Goal: Information Seeking & Learning: Learn about a topic

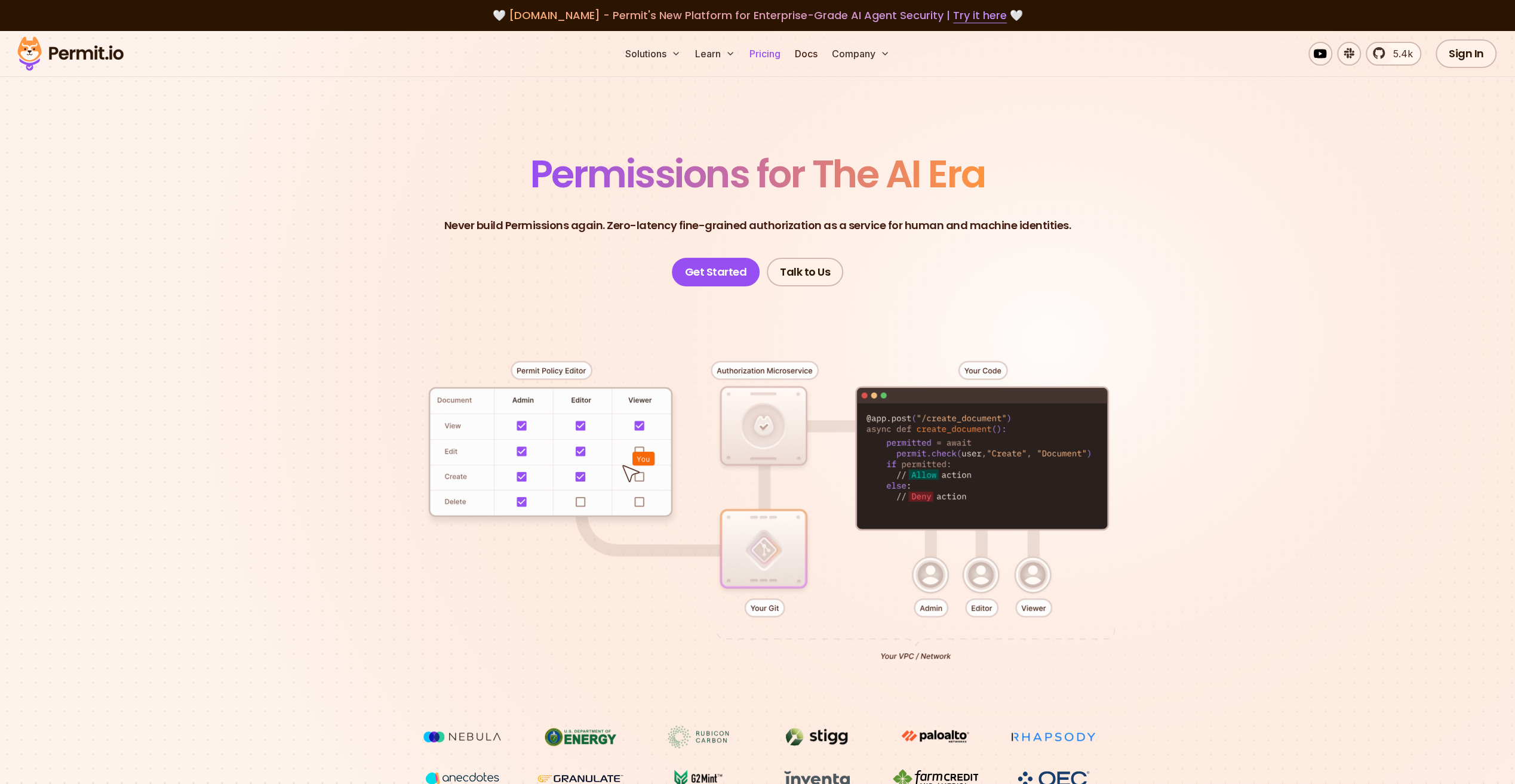
click at [765, 58] on link "Pricing" at bounding box center [765, 53] width 40 height 24
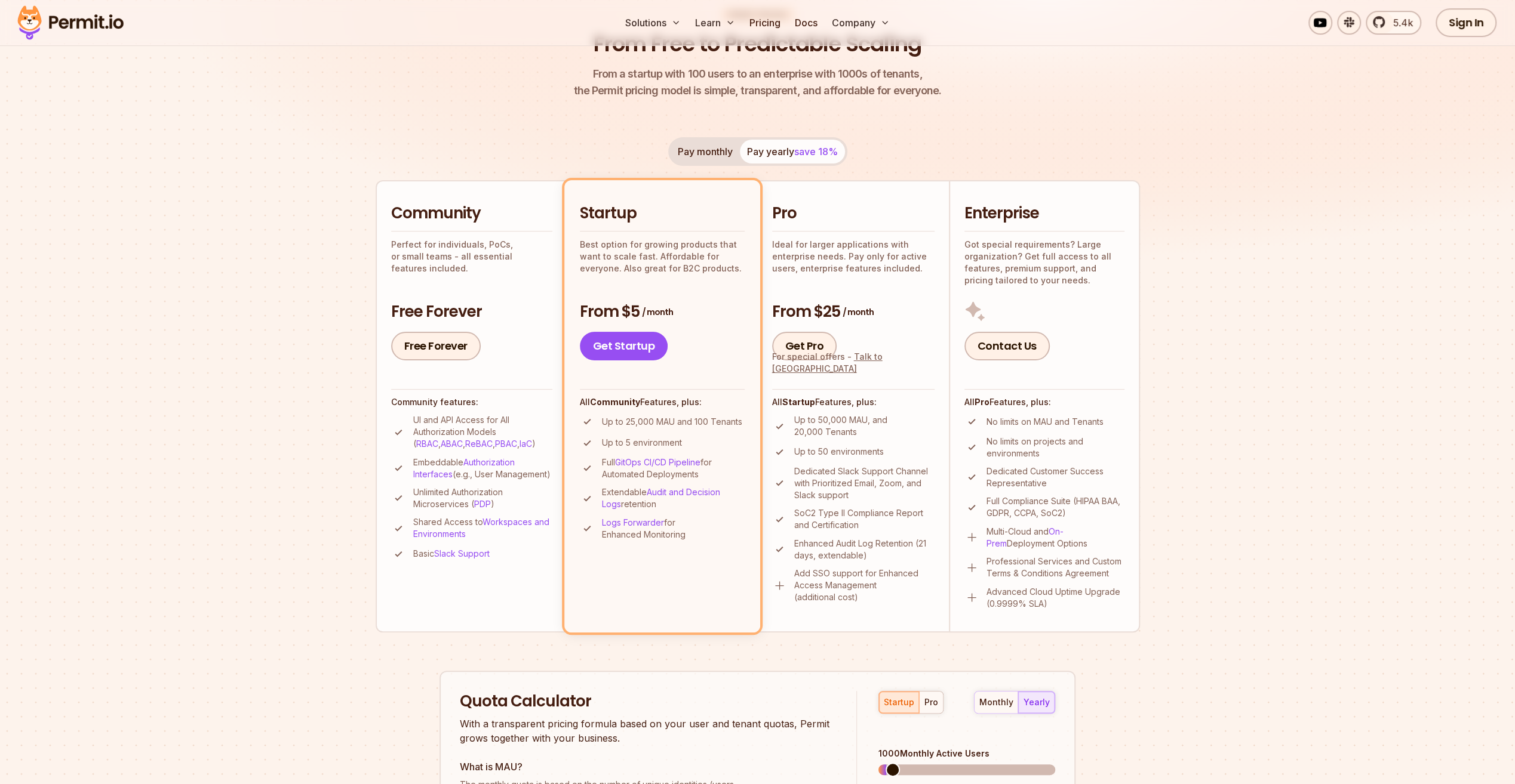
scroll to position [120, 0]
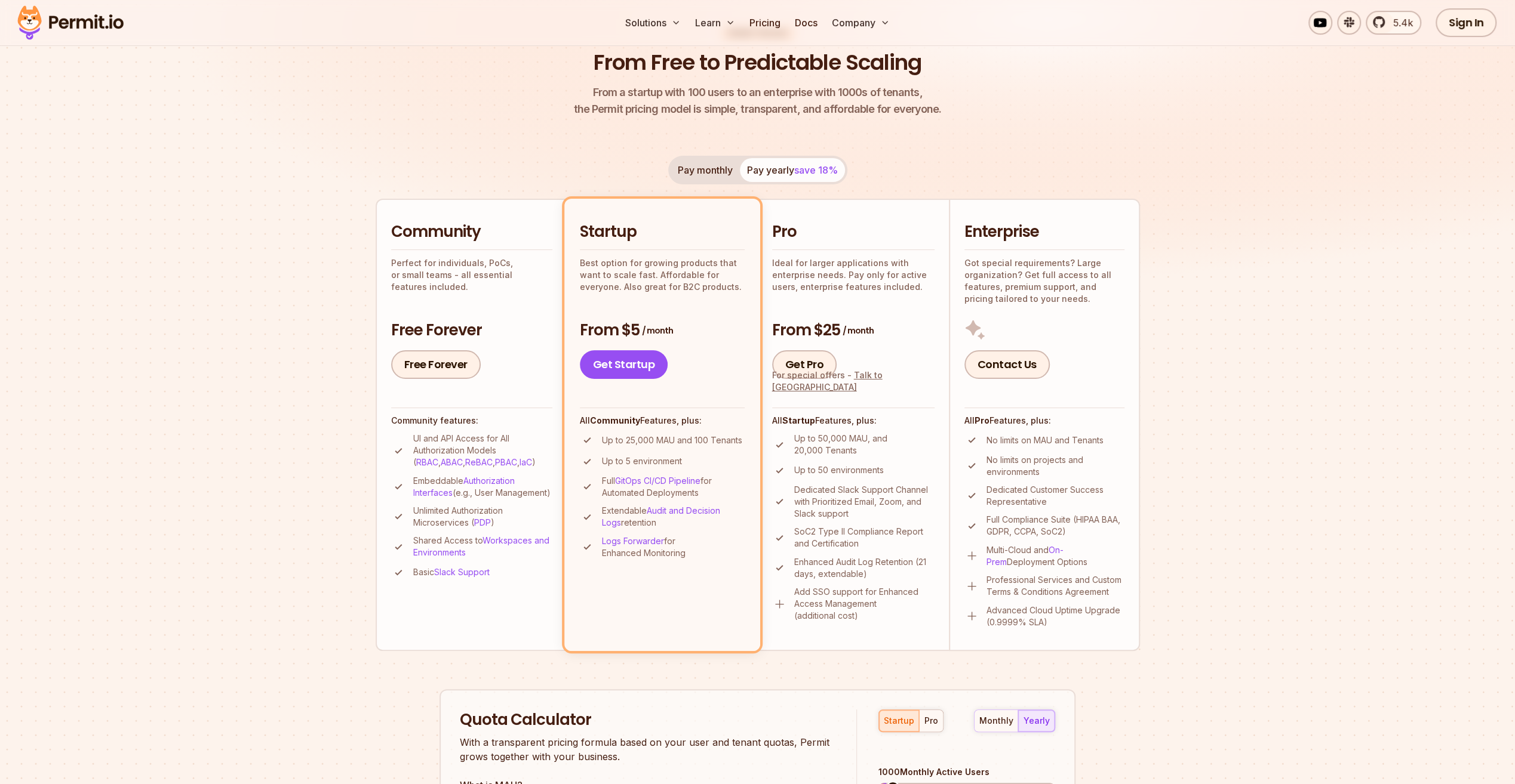
click at [832, 452] on p "Up to 50,000 MAU, and 20,000 Tenants" at bounding box center [865, 444] width 140 height 24
drag, startPoint x: 832, startPoint y: 452, endPoint x: 811, endPoint y: 305, distance: 148.5
click at [811, 305] on div "Pro Ideal for larger applications with enterprise needs. Pay only for active us…" at bounding box center [853, 299] width 163 height 157
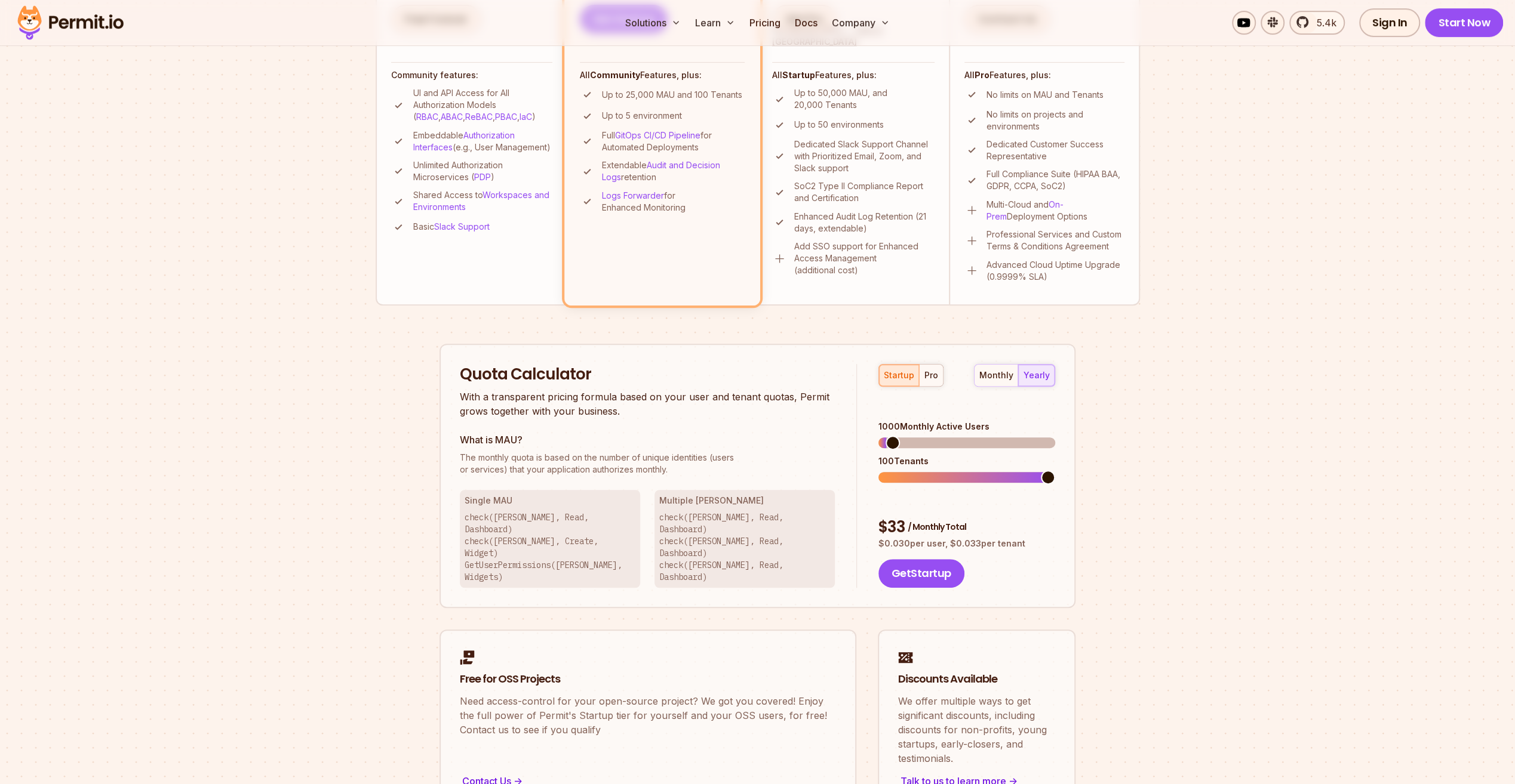
scroll to position [537, 0]
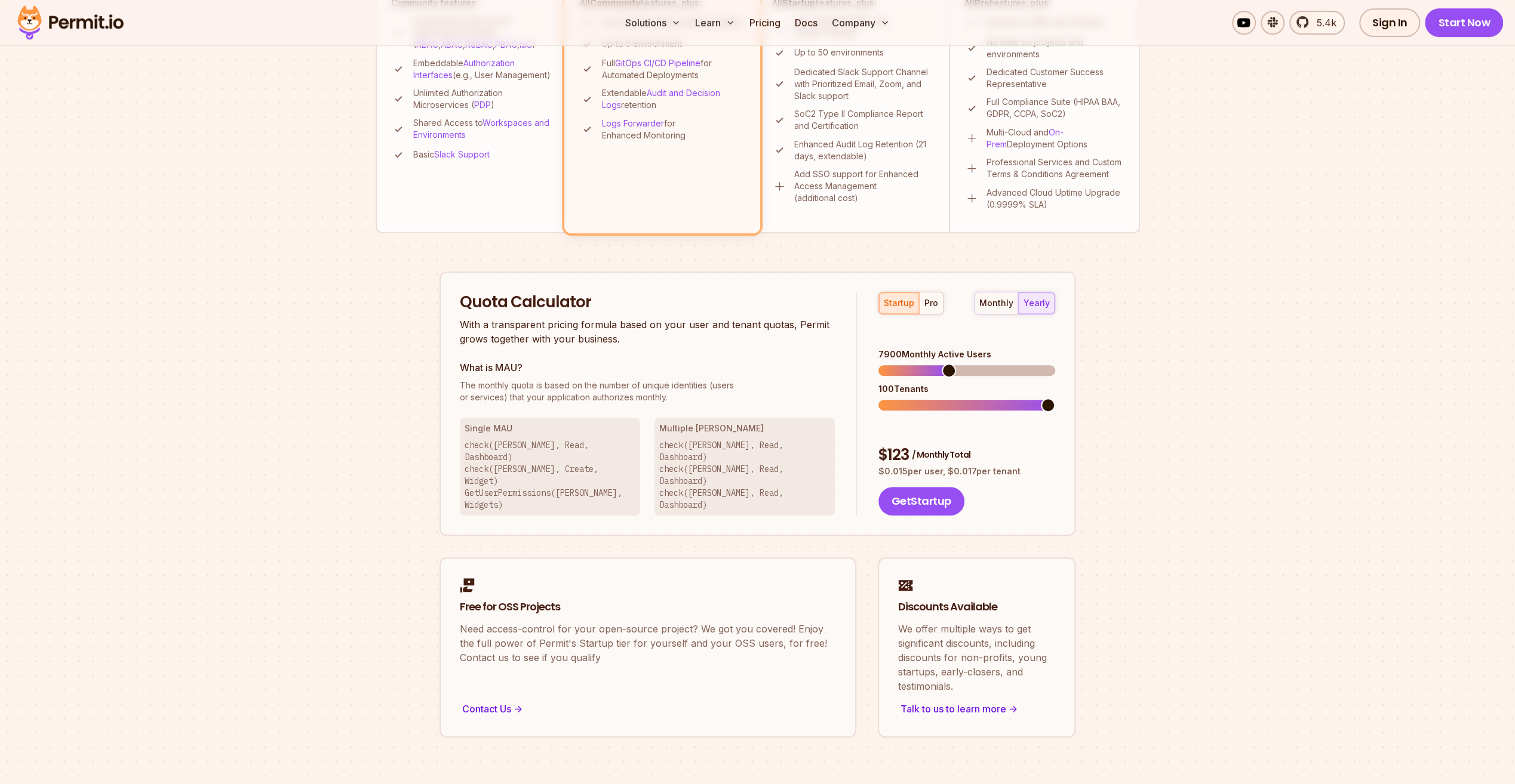
click at [947, 363] on span at bounding box center [949, 370] width 14 height 14
click at [994, 307] on div "monthly" at bounding box center [997, 303] width 34 height 12
click at [941, 363] on span at bounding box center [944, 370] width 14 height 14
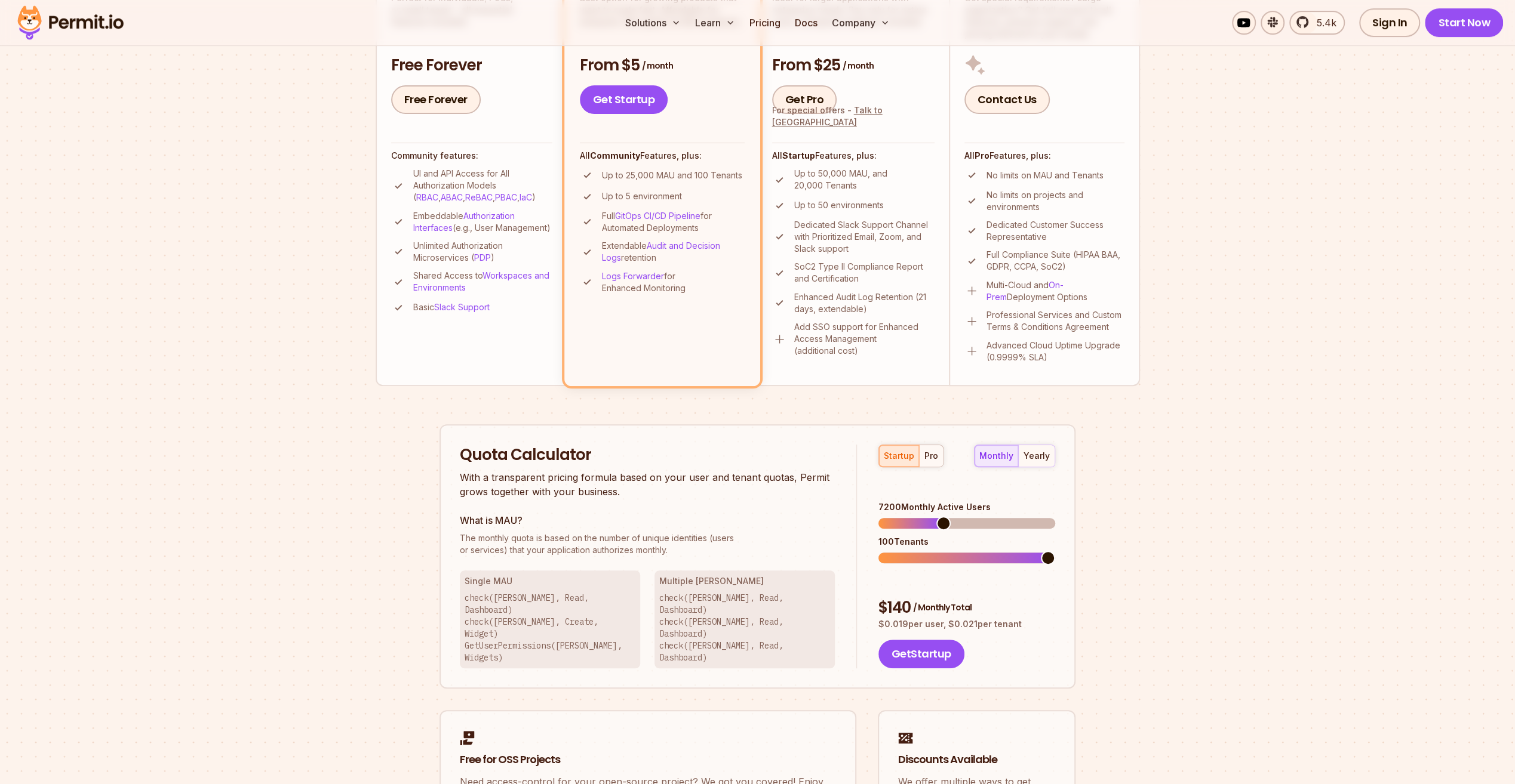
scroll to position [298, 0]
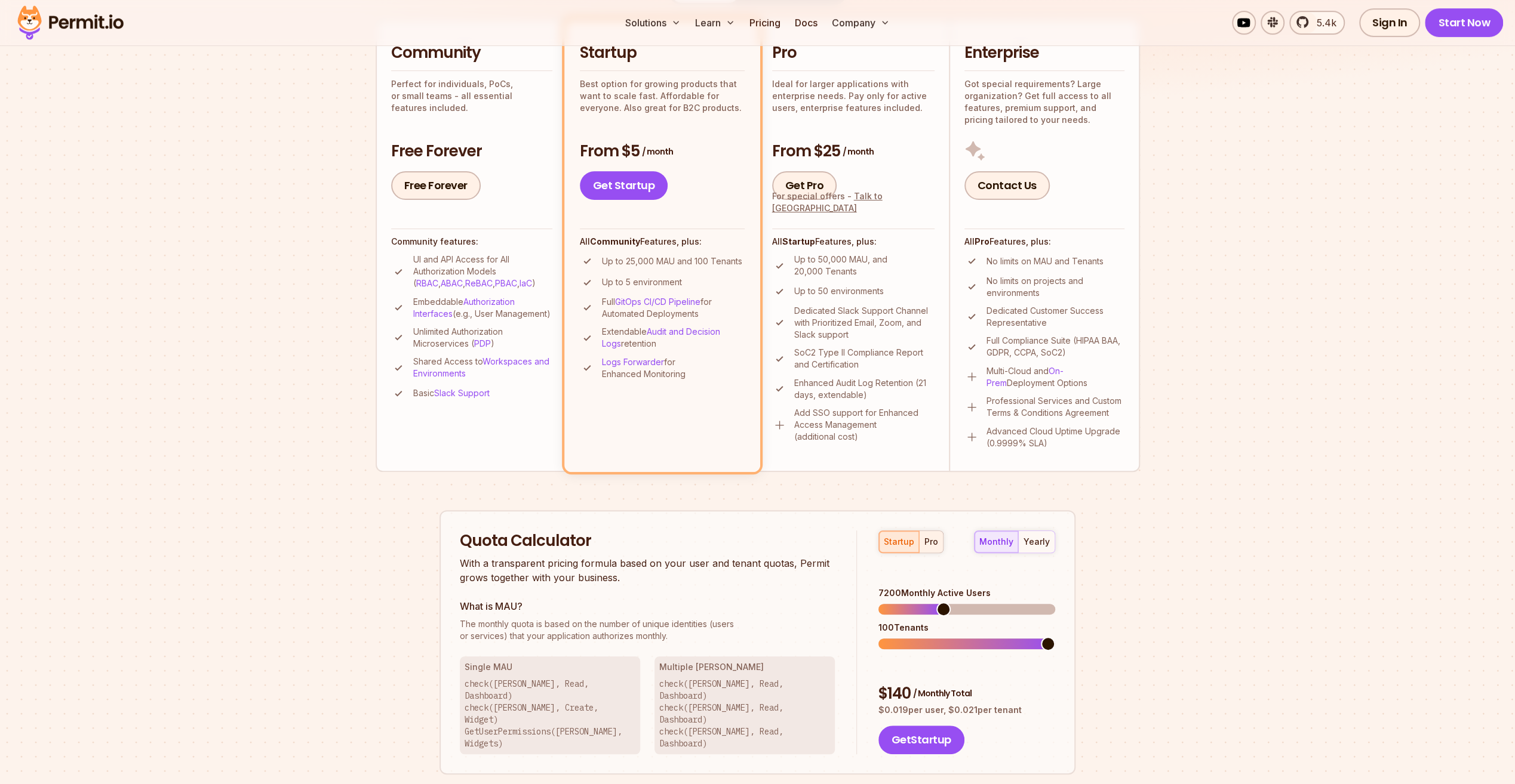
click at [931, 541] on div "pro" at bounding box center [931, 541] width 13 height 12
click at [1055, 602] on span at bounding box center [1048, 610] width 14 height 14
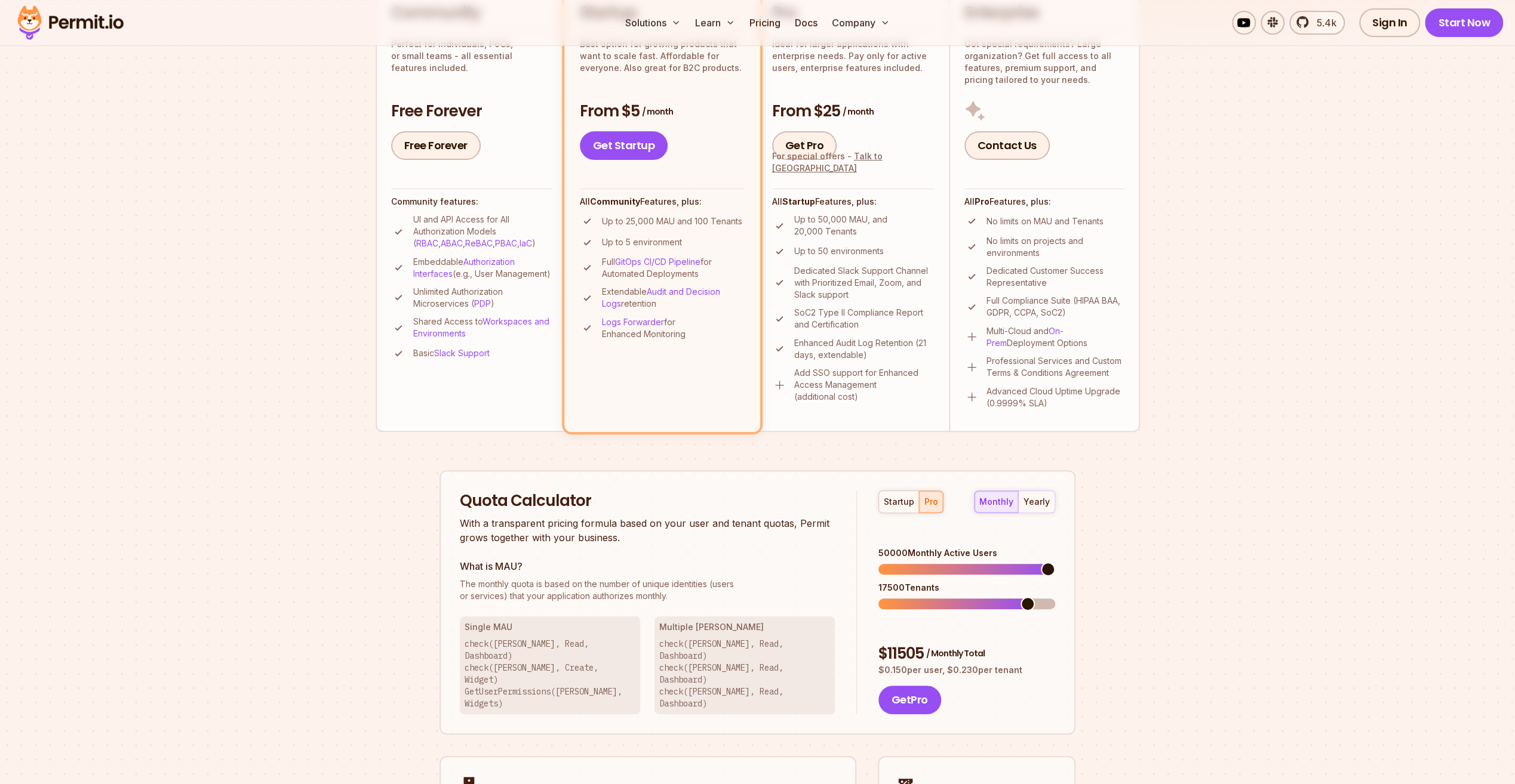
scroll to position [418, 0]
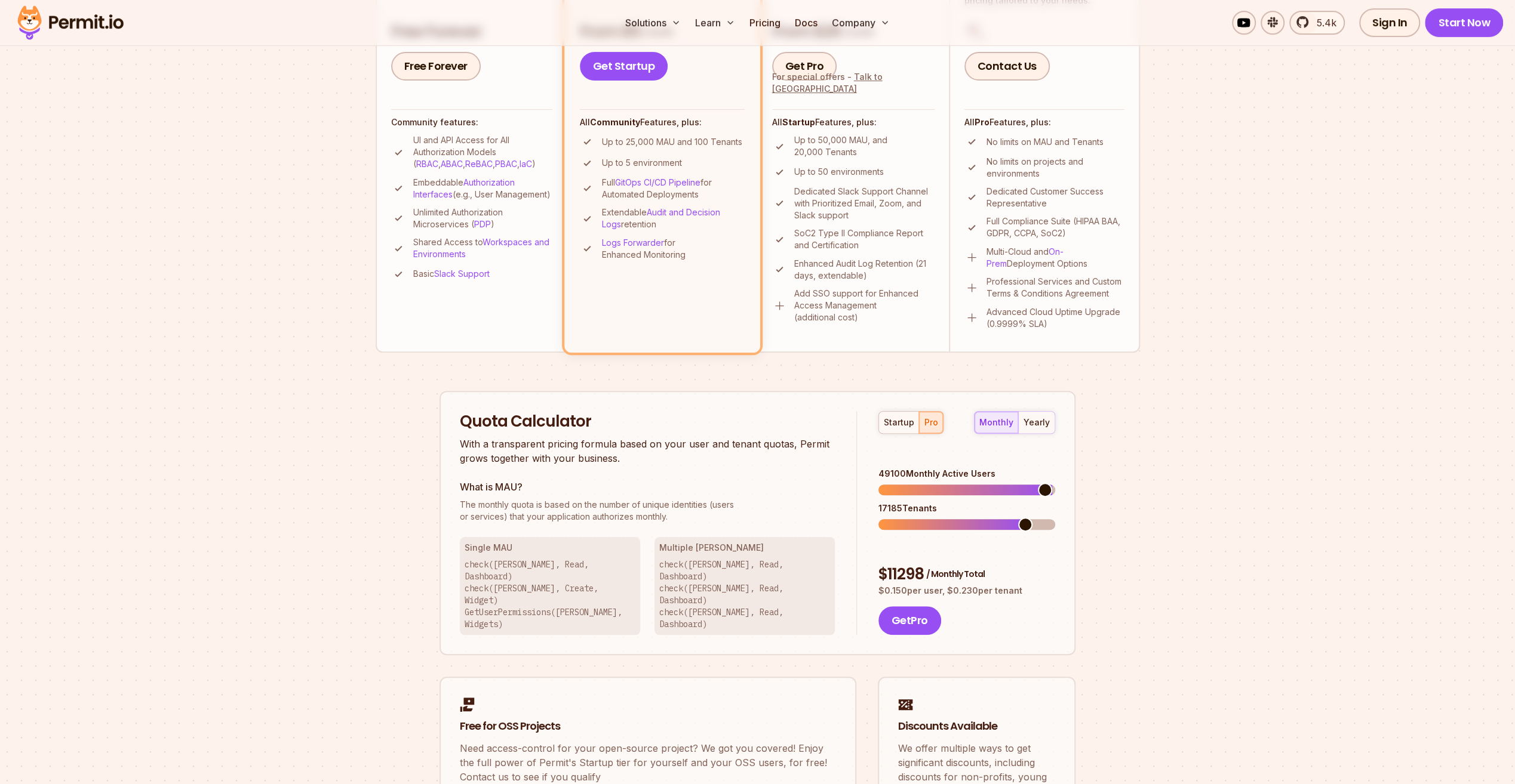
click at [1053, 483] on span at bounding box center [1045, 490] width 14 height 14
click at [907, 564] on div "$ 11505 / Monthly Total" at bounding box center [966, 575] width 176 height 22
click at [901, 564] on div "$ 11505 / Monthly Total" at bounding box center [966, 575] width 176 height 22
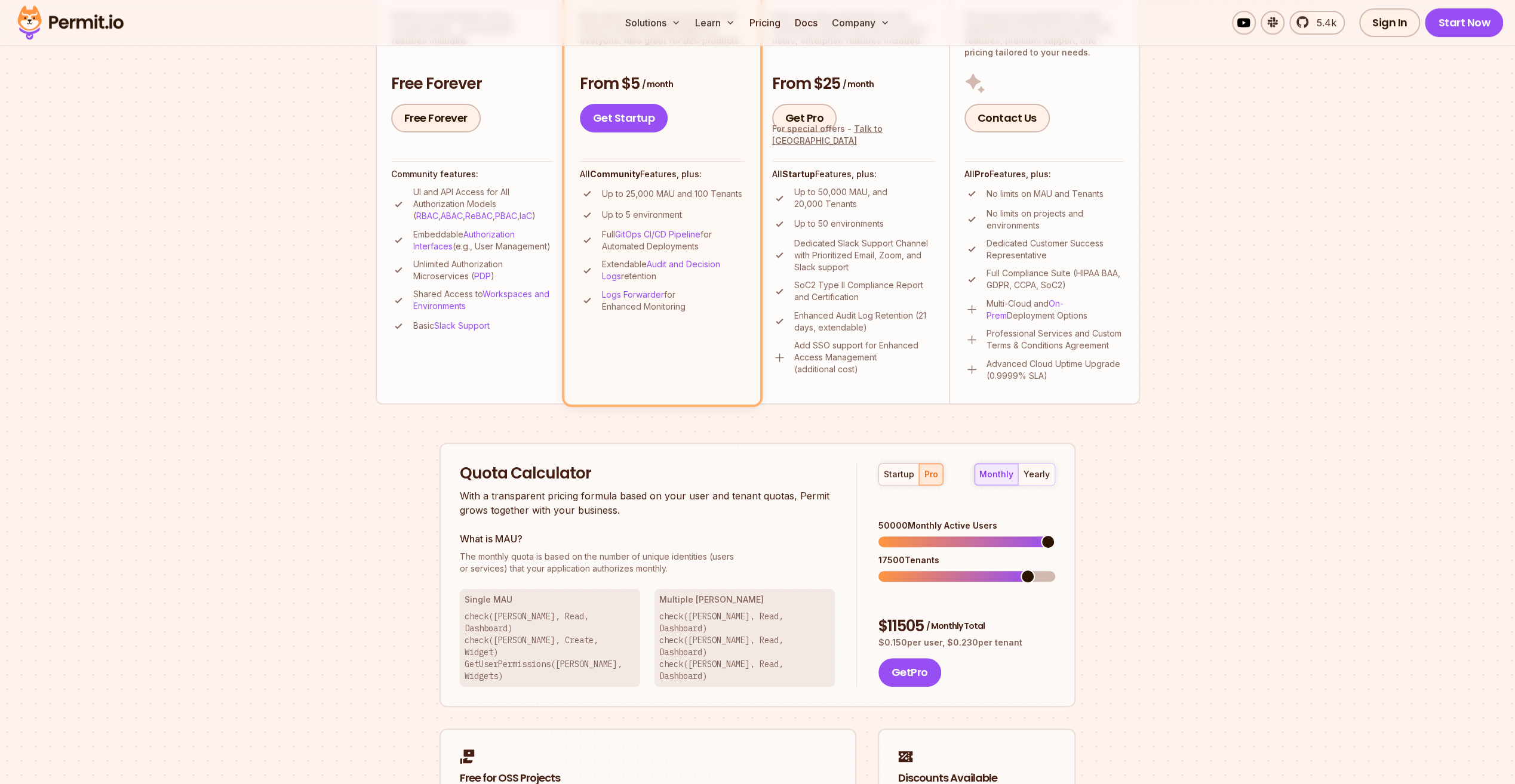
scroll to position [298, 0]
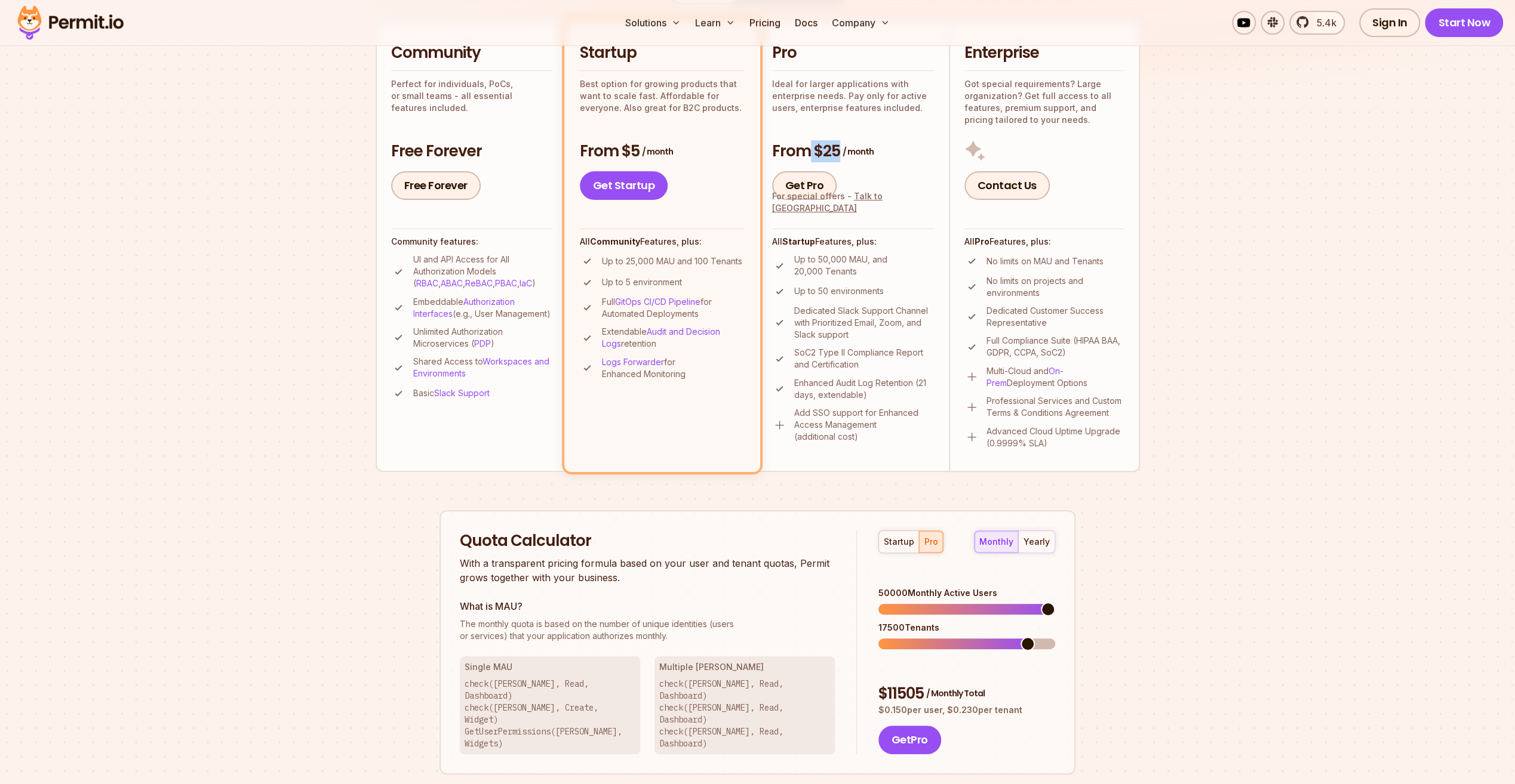
drag, startPoint x: 811, startPoint y: 150, endPoint x: 888, endPoint y: 152, distance: 77.0
click at [888, 152] on h3 "From $25 / month" at bounding box center [853, 152] width 163 height 22
click at [880, 153] on h3 "From $25 / month" at bounding box center [853, 152] width 163 height 22
click at [818, 105] on p "Ideal for larger applications with enterprise needs. Pay only for active users,…" at bounding box center [853, 96] width 163 height 36
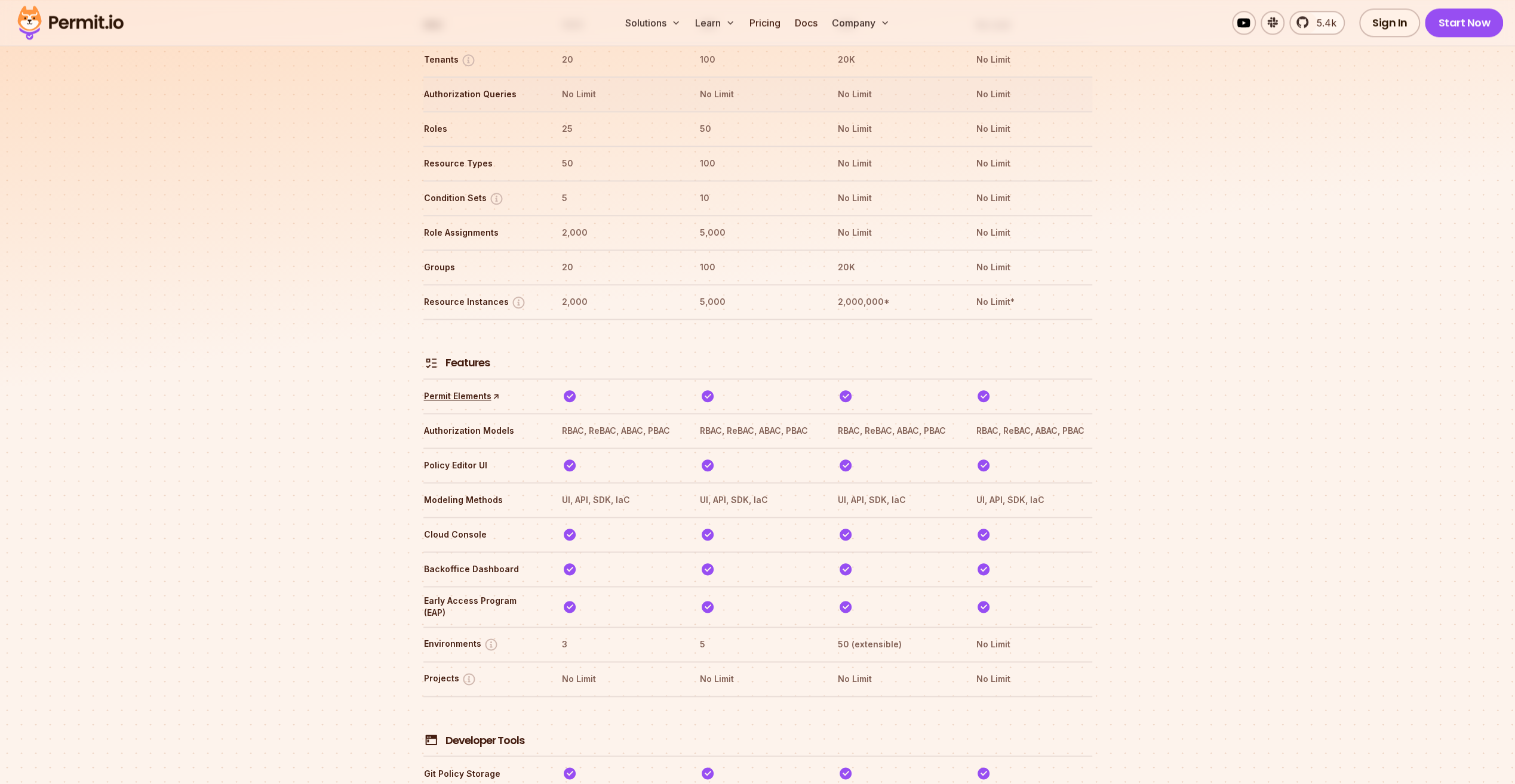
scroll to position [1552, 0]
drag, startPoint x: 519, startPoint y: 390, endPoint x: 423, endPoint y: 390, distance: 96.0
click at [424, 418] on th "Authorization Models" at bounding box center [481, 427] width 116 height 19
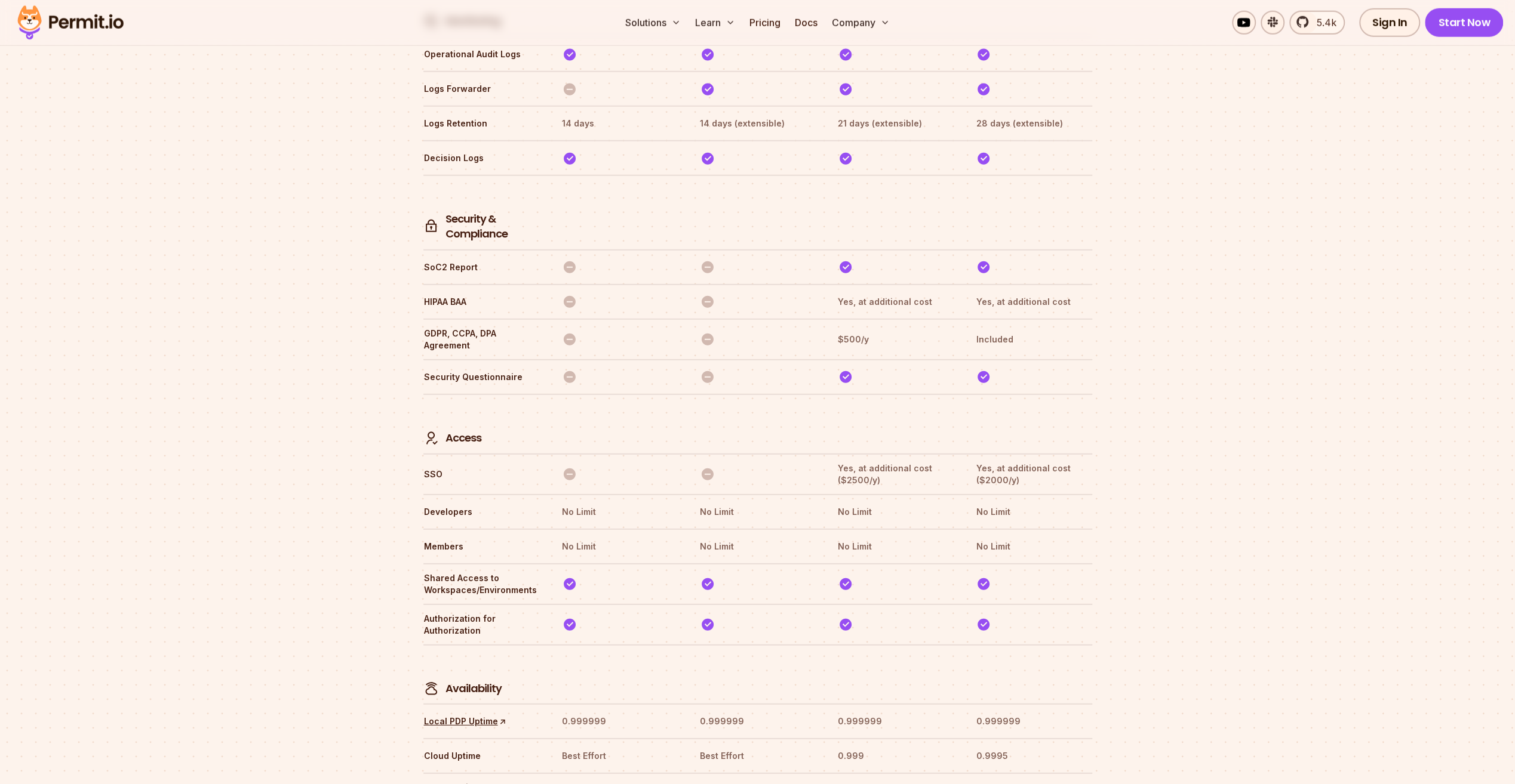
scroll to position [3283, 0]
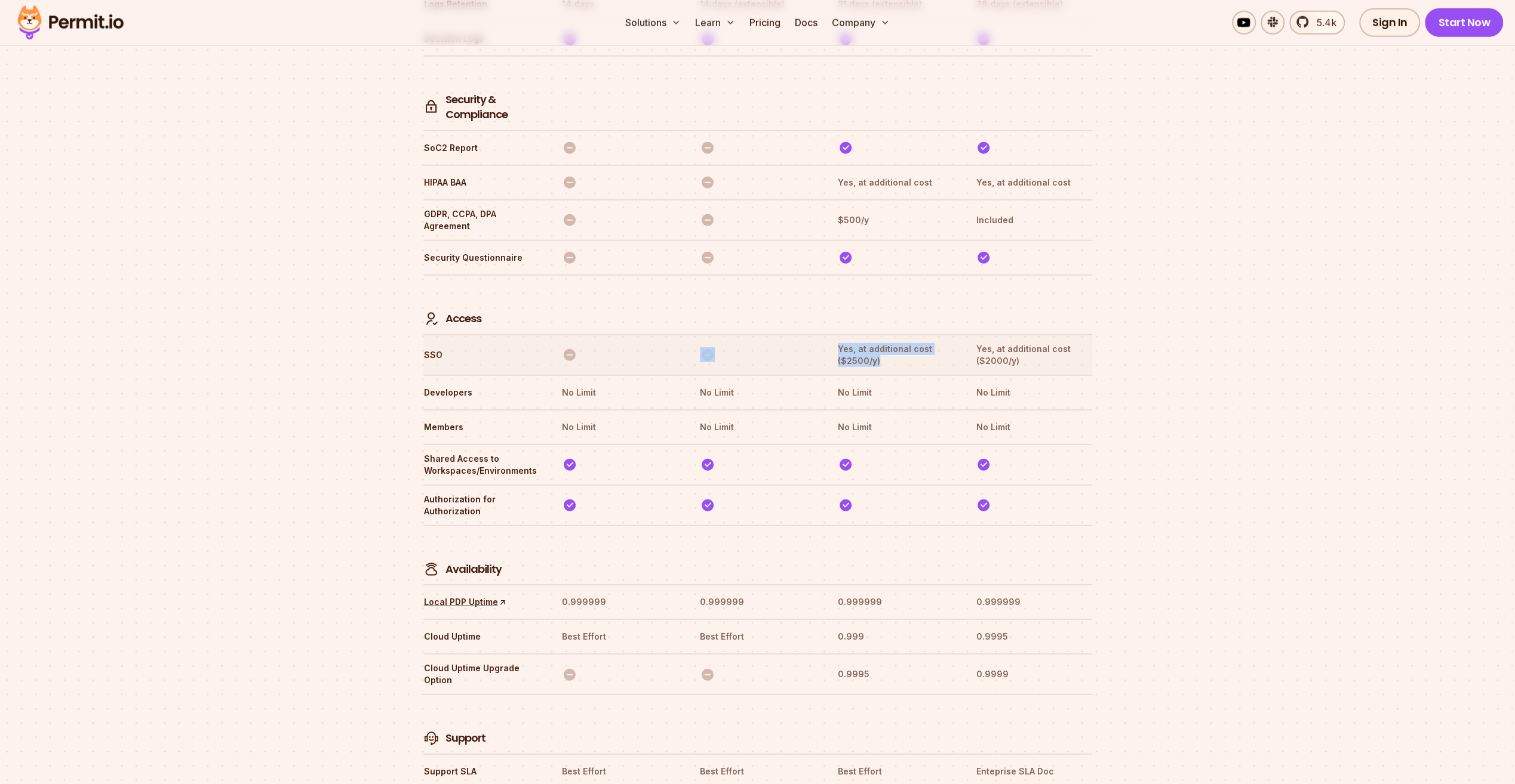
drag, startPoint x: 901, startPoint y: 307, endPoint x: 794, endPoint y: 294, distance: 107.8
click at [794, 334] on tr "SSO Yes, at additional cost ($2500/y) Yes, at additional cost ($2000/y)" at bounding box center [758, 354] width 668 height 40
drag, startPoint x: 794, startPoint y: 294, endPoint x: 811, endPoint y: 313, distance: 25.5
click at [811, 334] on tr "SSO Yes, at additional cost ($2500/y) Yes, at additional cost ($2000/y)" at bounding box center [758, 354] width 668 height 40
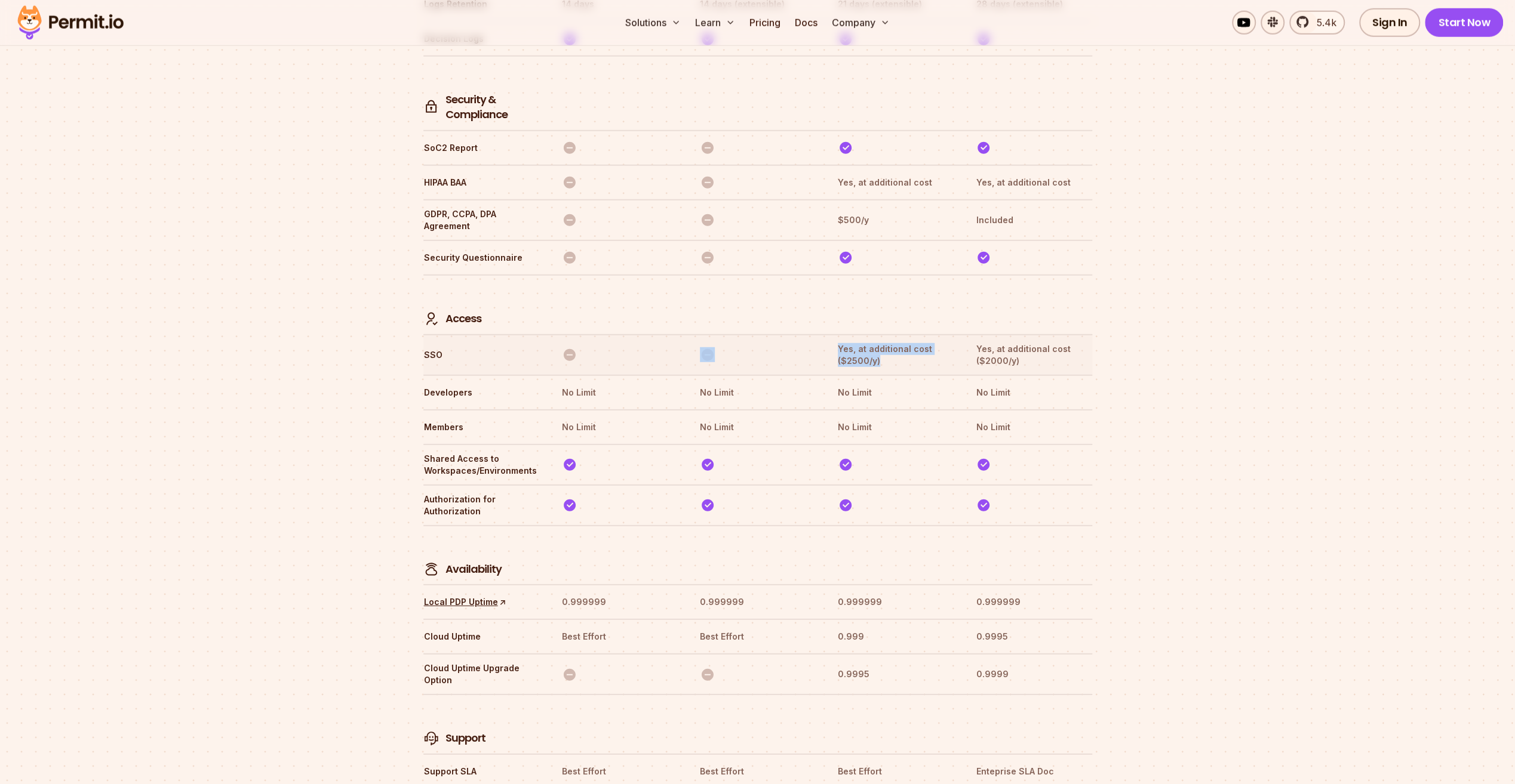
drag, startPoint x: 820, startPoint y: 294, endPoint x: 883, endPoint y: 311, distance: 65.3
click at [883, 334] on tr "SSO Yes, at additional cost ($2500/y) Yes, at additional cost ($2000/y)" at bounding box center [758, 354] width 668 height 40
click at [883, 343] on th "Yes, at additional cost ($2500/y)" at bounding box center [895, 355] width 116 height 25
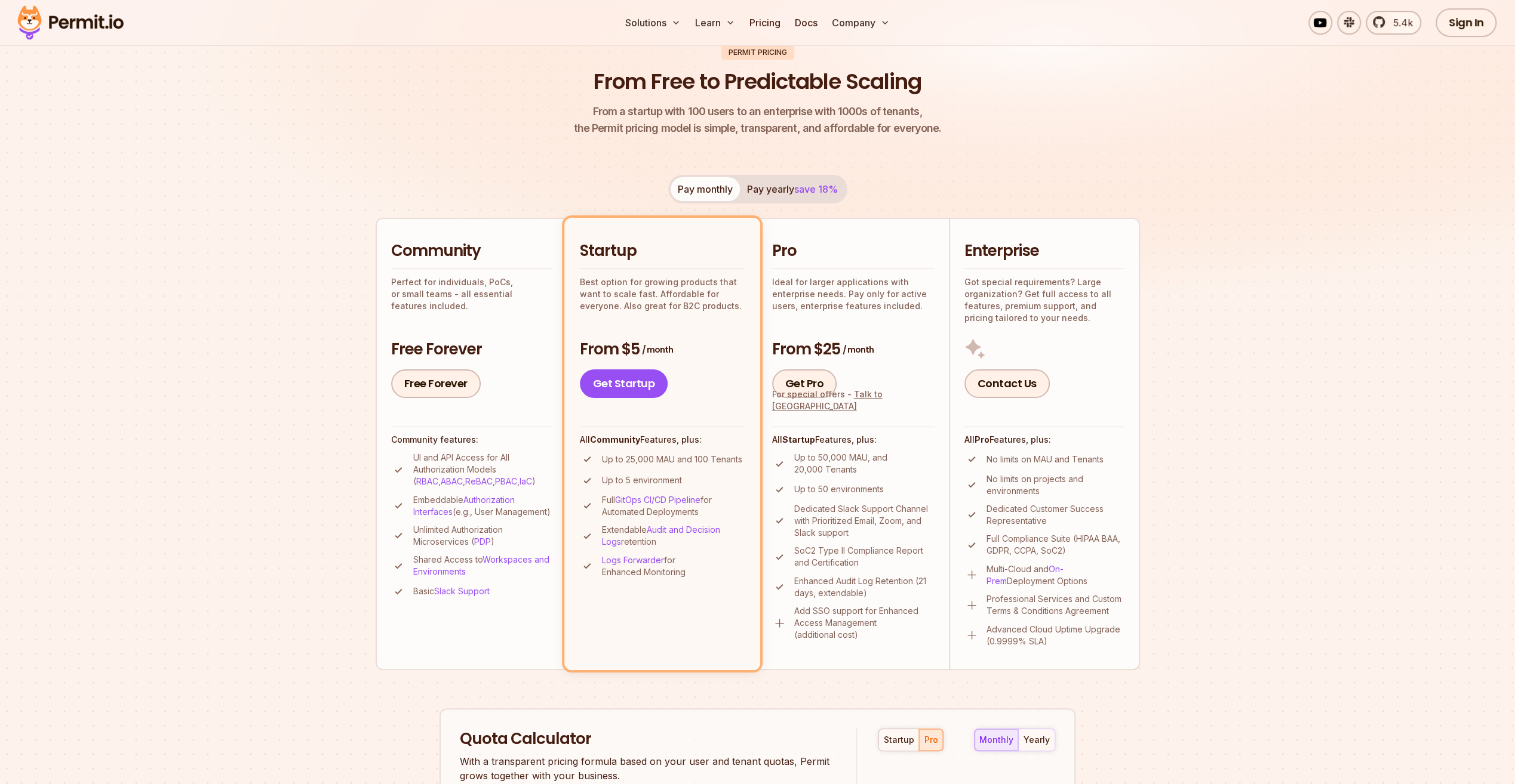
scroll to position [0, 0]
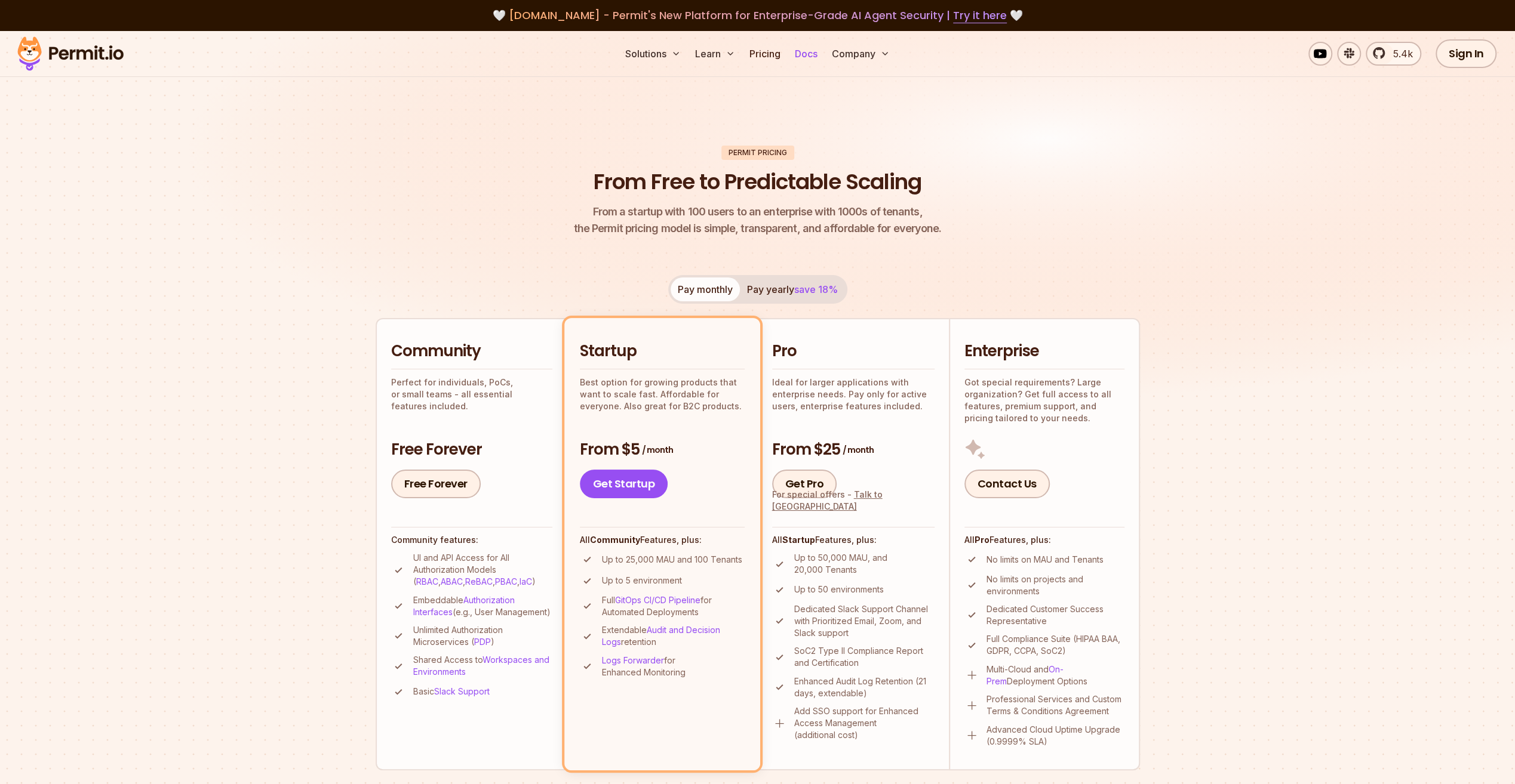
click at [812, 51] on link "Docs" at bounding box center [806, 53] width 32 height 24
